Goal: Navigation & Orientation: Find specific page/section

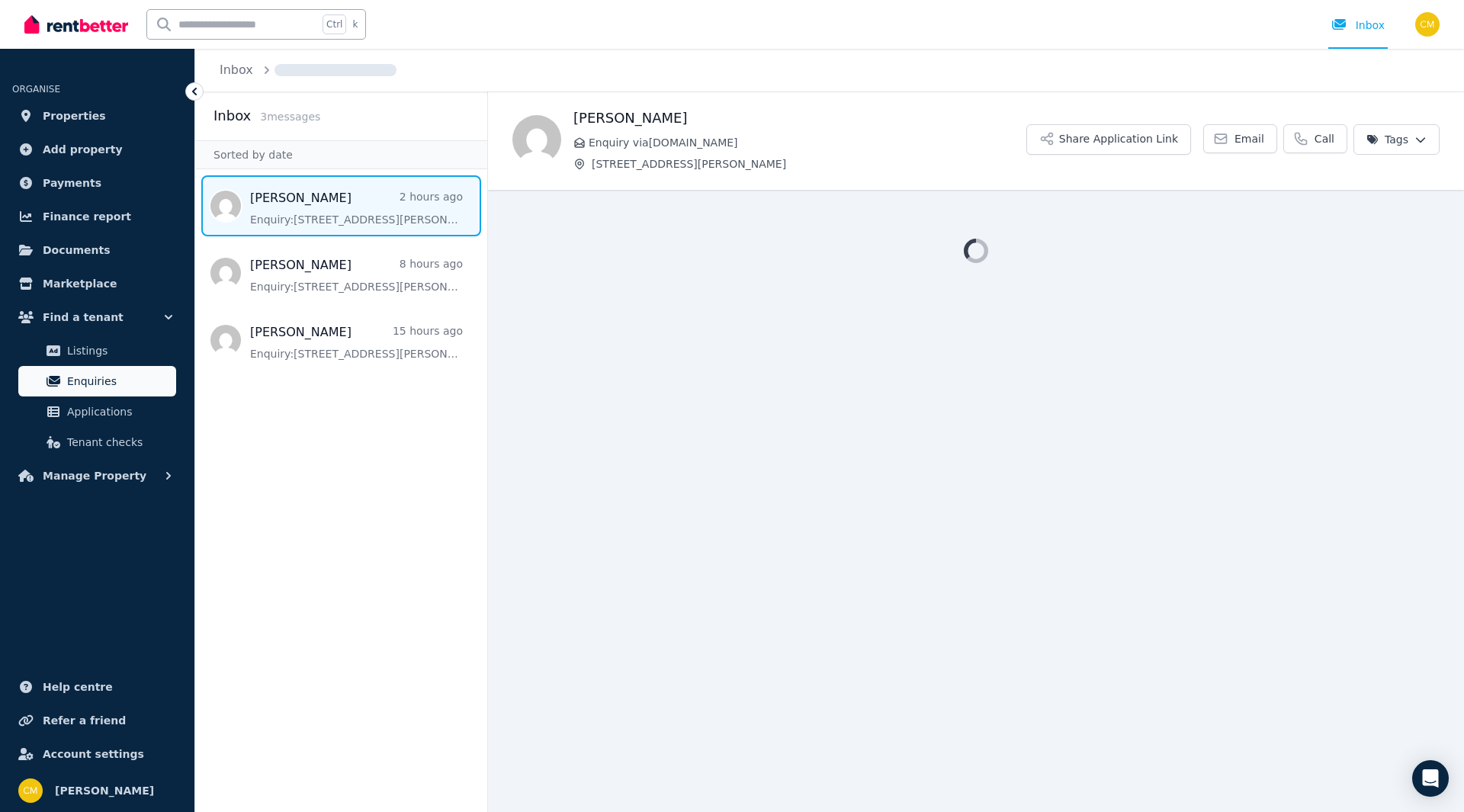
click at [119, 379] on span "Enquiries" at bounding box center [118, 380] width 103 height 18
